Goal: Task Accomplishment & Management: Complete application form

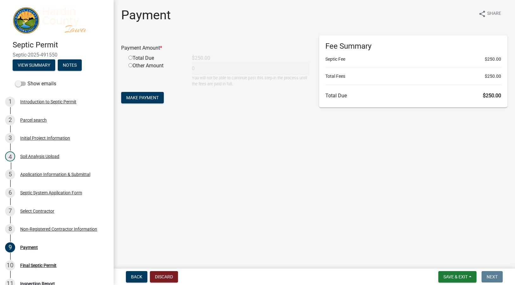
click at [129, 58] on input "radio" at bounding box center [130, 58] width 4 height 4
radio input "true"
type input "250"
click at [137, 95] on span "Make Payment" at bounding box center [142, 97] width 32 height 5
click at [130, 55] on div "Total Due" at bounding box center [155, 58] width 63 height 8
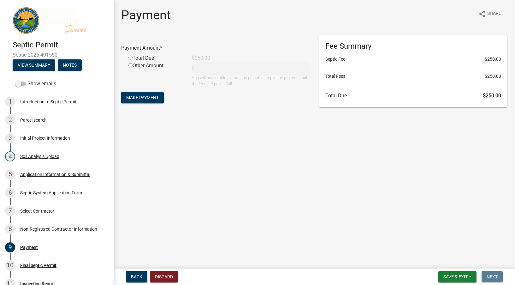
click at [131, 57] on input "radio" at bounding box center [130, 58] width 4 height 4
radio input "true"
type input "250"
click at [142, 100] on span "Make Payment" at bounding box center [142, 97] width 32 height 5
